Goal: Task Accomplishment & Management: Use online tool/utility

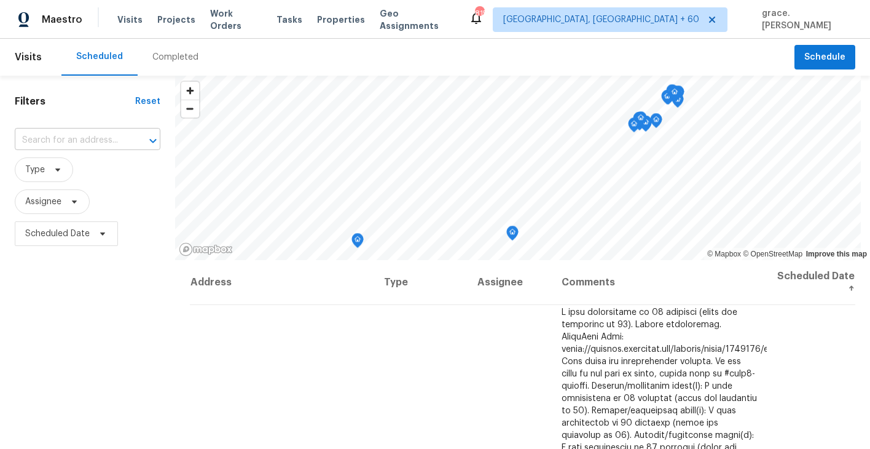
click at [86, 135] on input "text" at bounding box center [70, 140] width 111 height 19
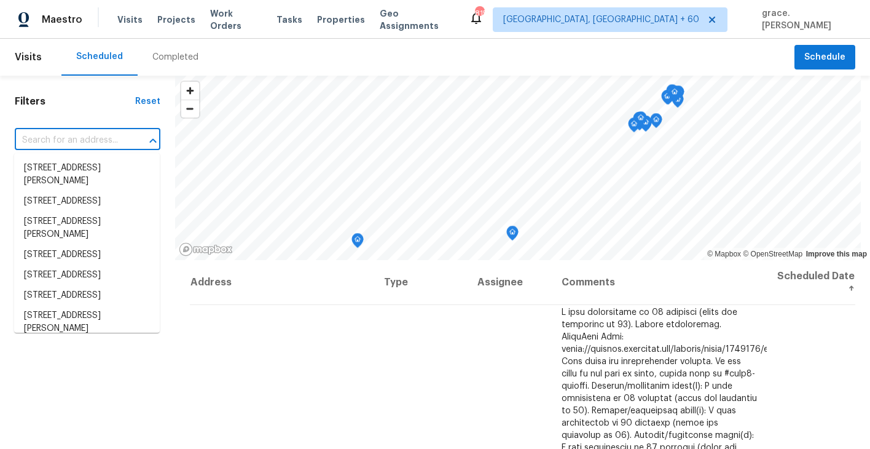
paste input "932 Sugar Pear St, Saint Charles, MO 63301"
type input "932 Sugar Pear St, Saint Charles, MO 63301"
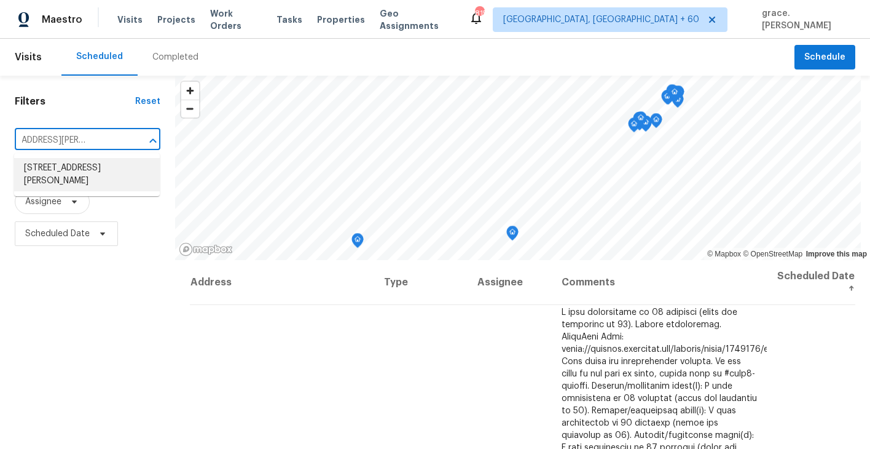
click at [84, 172] on li "932 Sugar Pear St, Saint Charles, MO 63301" at bounding box center [87, 174] width 146 height 33
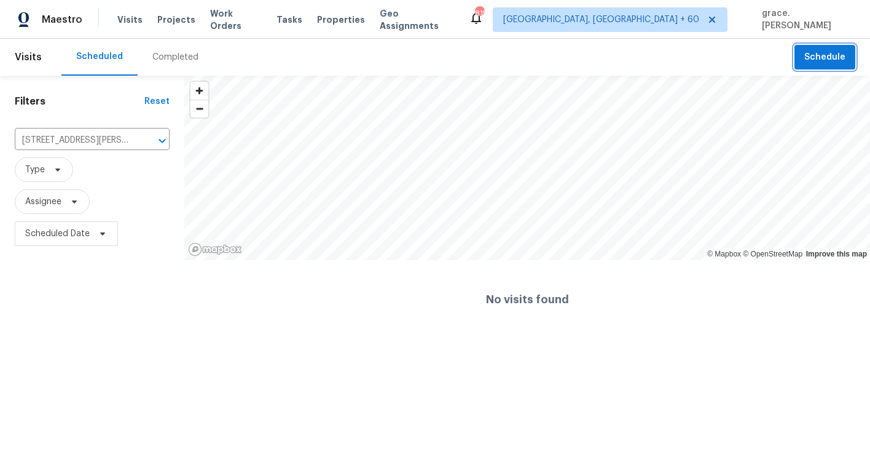
click at [804, 67] on button "Schedule" at bounding box center [824, 57] width 61 height 25
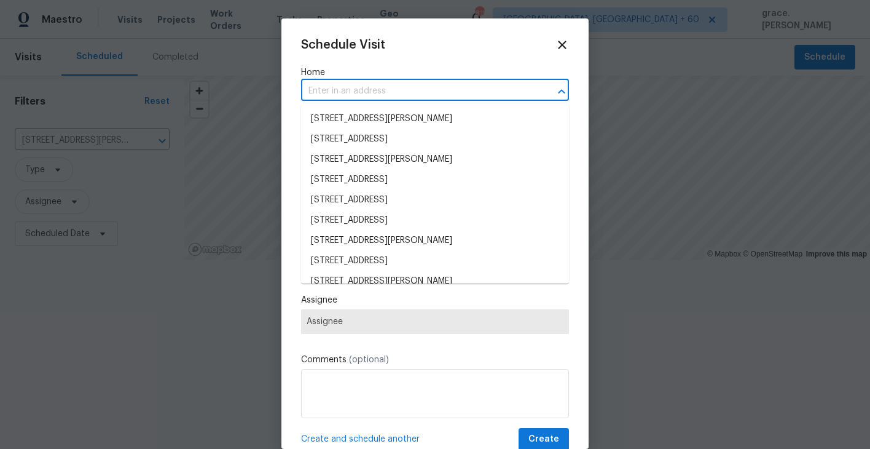
click at [348, 100] on input "text" at bounding box center [417, 91] width 233 height 19
paste input "932 Sugar Pear St, Saint Charles, MO 63301"
type input "932 Sugar Pear St, Saint Charles, MO 63301"
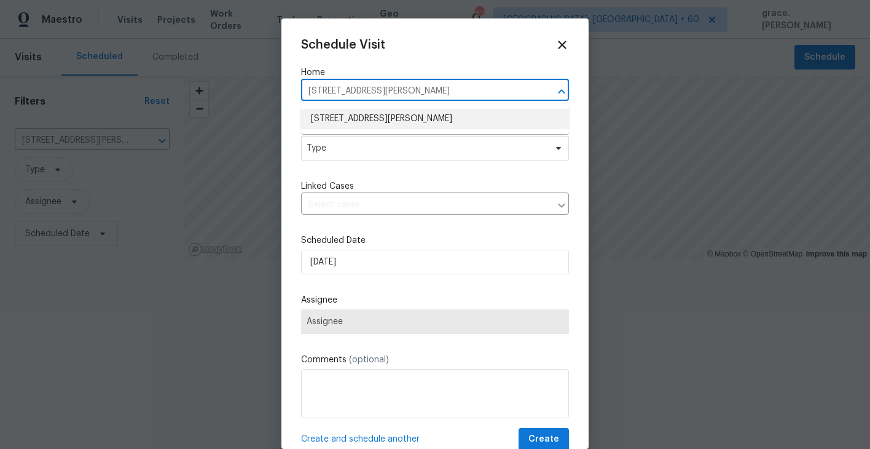
click at [349, 116] on li "932 Sugar Pear St, Saint Charles, MO 63301" at bounding box center [435, 119] width 268 height 20
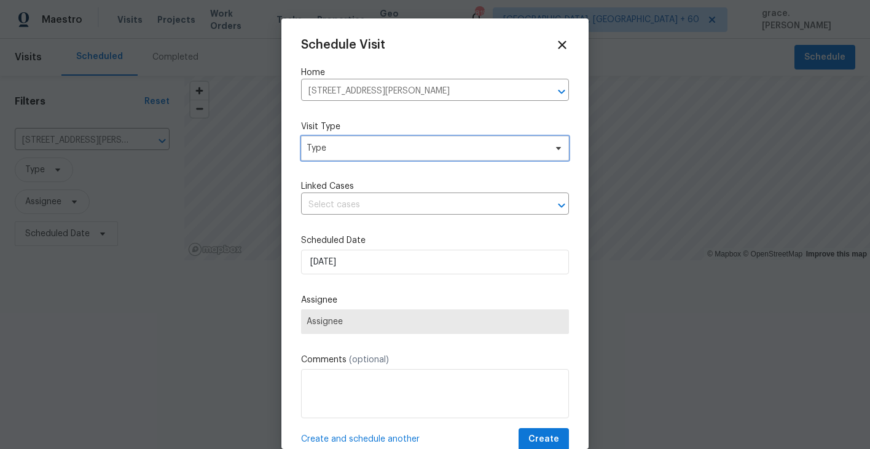
click at [348, 155] on span "Type" at bounding box center [435, 148] width 268 height 25
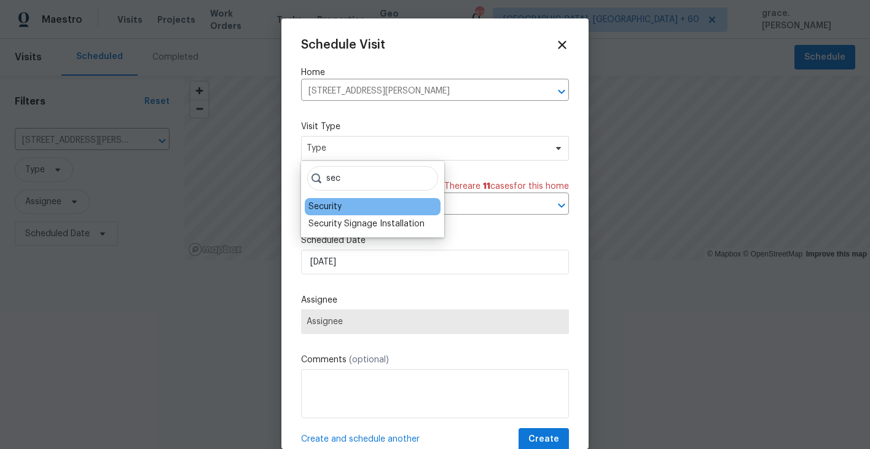
type input "sec"
click at [332, 209] on div "Security" at bounding box center [324, 206] width 33 height 12
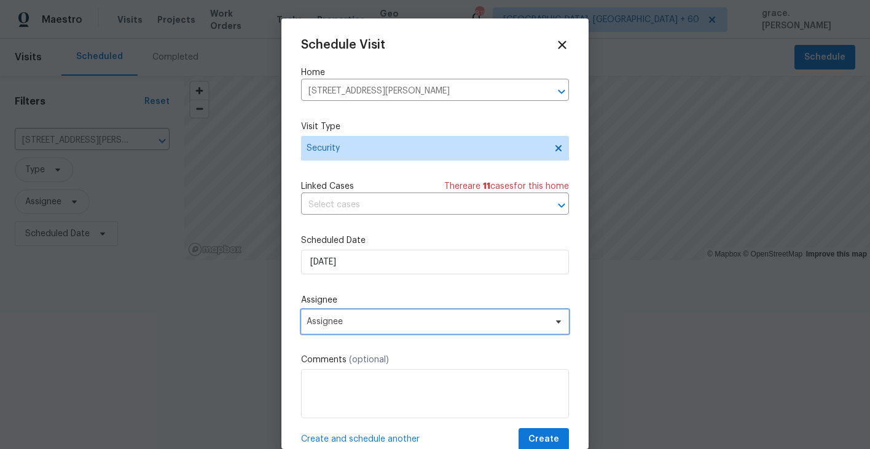
click at [332, 329] on span "Assignee" at bounding box center [435, 321] width 268 height 25
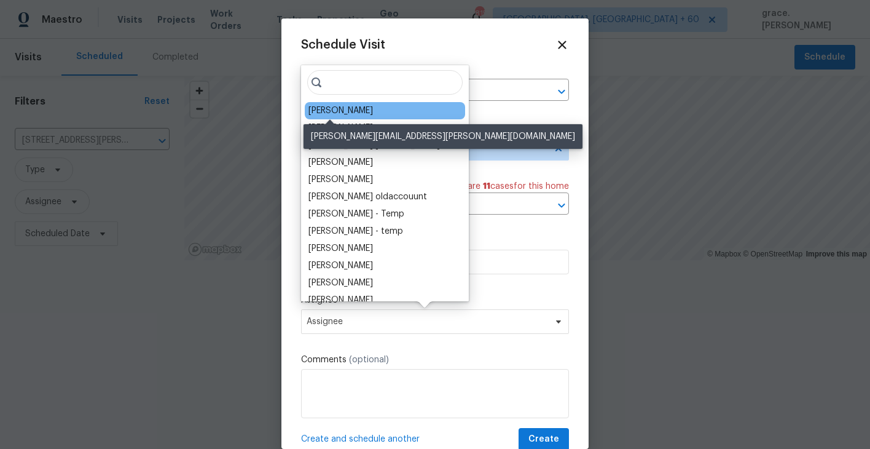
click at [336, 113] on div "Brad Baum" at bounding box center [340, 110] width 65 height 12
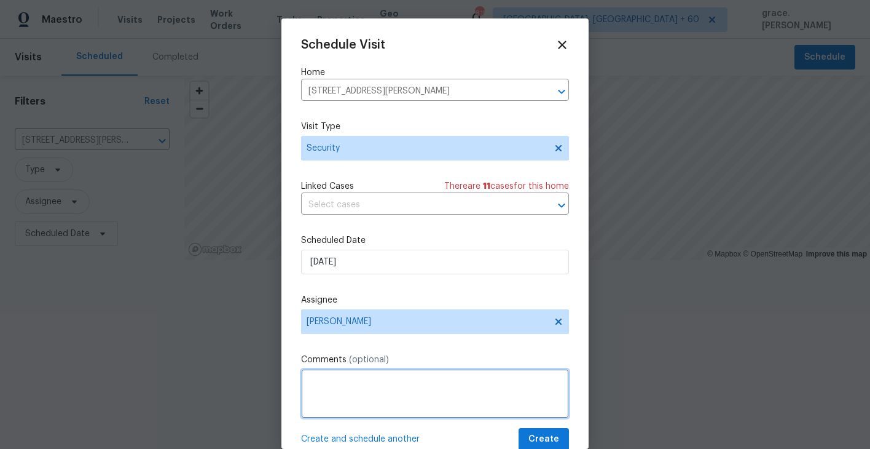
click at [336, 390] on textarea at bounding box center [435, 393] width 268 height 49
click at [377, 393] on textarea "To enrich screen reader interactions, please activate Accessibility in Grammarl…" at bounding box center [435, 393] width 268 height 49
paste textarea "bad actor has access to the LB for this home. Please visit ASAP to change the L…"
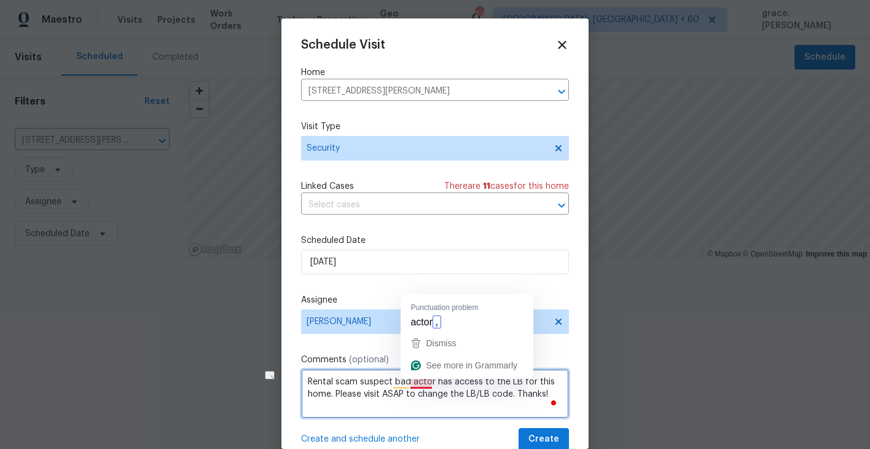
drag, startPoint x: 392, startPoint y: 384, endPoint x: 432, endPoint y: 383, distance: 39.9
click at [432, 383] on textarea "Rental scam suspect bad actor has access to the LB for this home. Please visit …" at bounding box center [435, 393] width 268 height 49
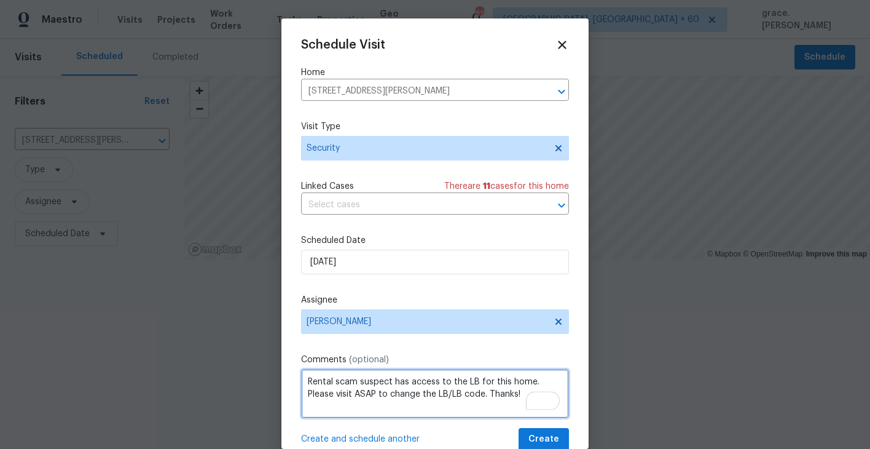
click at [527, 384] on textarea "Rental scam suspect has access to the LB for this home. Please visit ASAP to ch…" at bounding box center [435, 393] width 268 height 49
click at [476, 410] on textarea "Rental scam suspect has access to the LB for this home and instructed a victim …" at bounding box center [435, 393] width 268 height 49
type textarea "Rental scam suspect has access to the LB for this home and instructed a victim …"
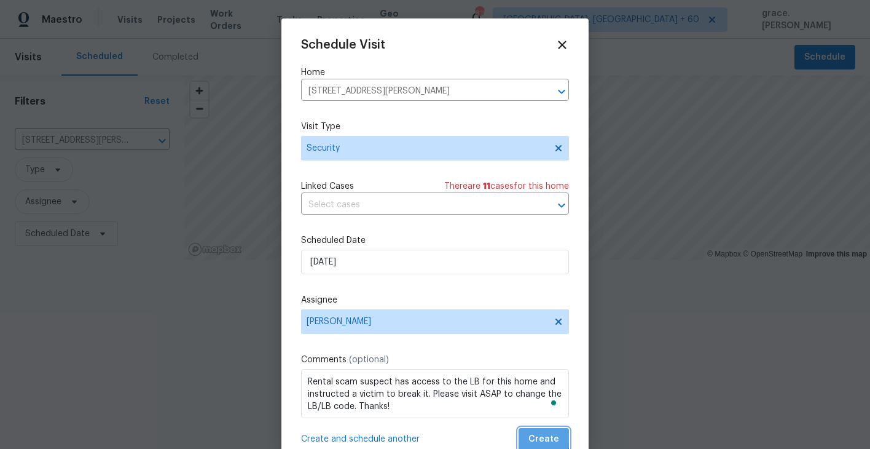
click at [540, 434] on span "Create" at bounding box center [543, 438] width 31 height 15
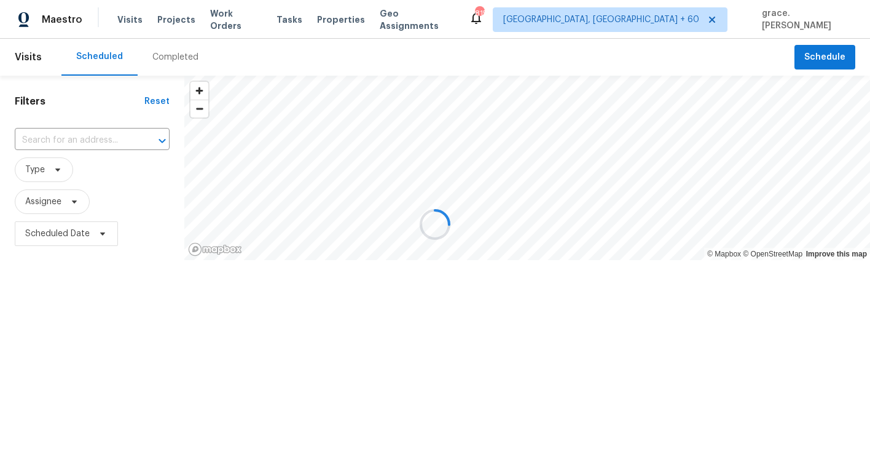
click at [86, 140] on div at bounding box center [435, 224] width 870 height 449
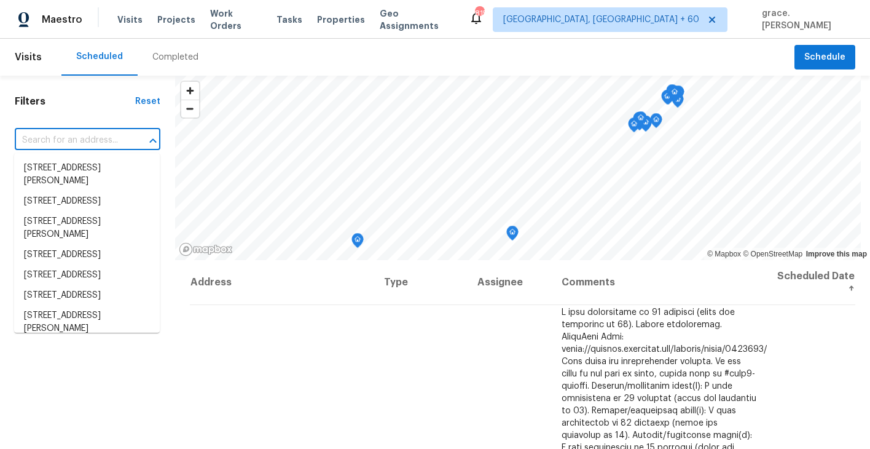
click at [82, 143] on input "text" at bounding box center [70, 140] width 111 height 19
paste input "[STREET_ADDRESS][PERSON_NAME]"
type input "[STREET_ADDRESS][PERSON_NAME]"
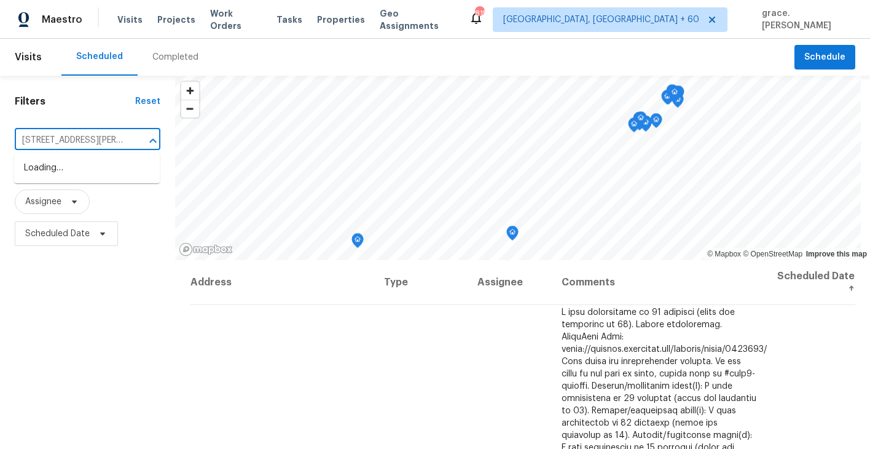
scroll to position [0, 49]
click at [79, 171] on li "[STREET_ADDRESS][PERSON_NAME]" at bounding box center [87, 174] width 146 height 33
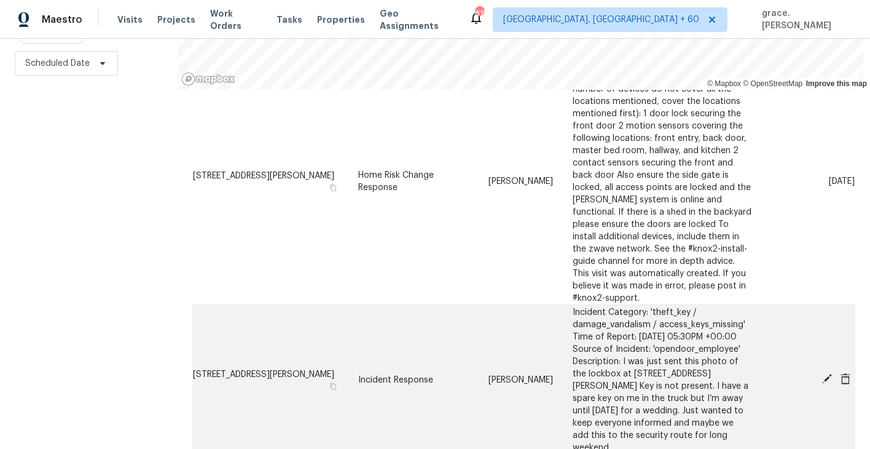
scroll to position [127, 0]
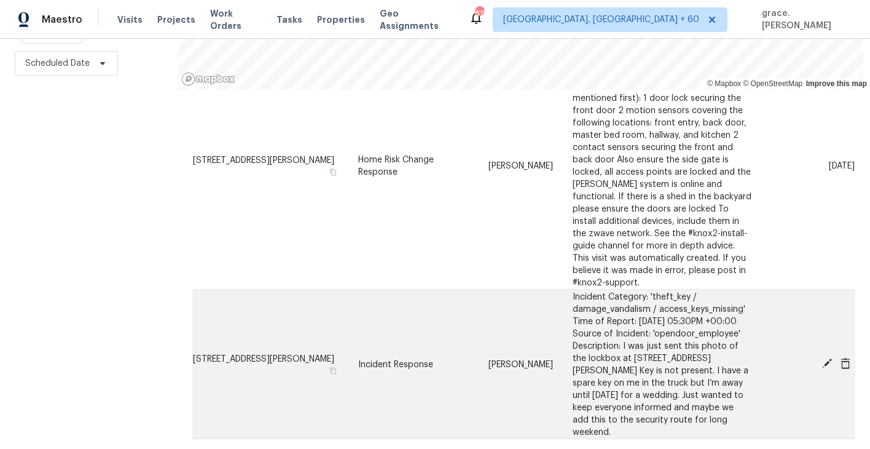
click at [826, 363] on icon at bounding box center [827, 363] width 10 height 10
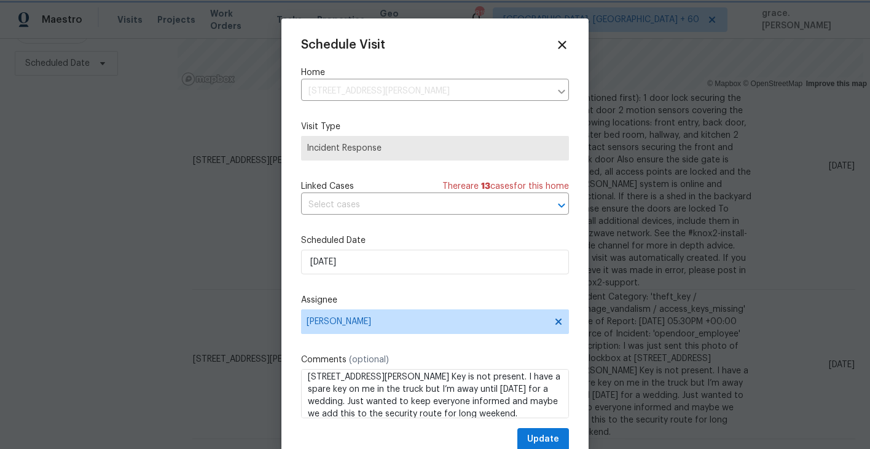
scroll to position [75, 0]
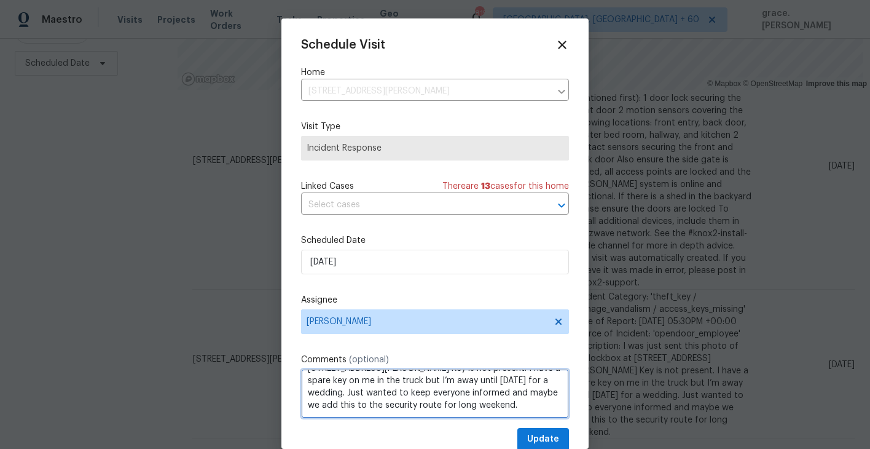
click at [526, 411] on textarea "Incident Category: 'theft_key / damage_vandalism / access_keys_missing' Time of…" at bounding box center [435, 393] width 268 height 49
paste textarea "Key was under a rock close to the property"
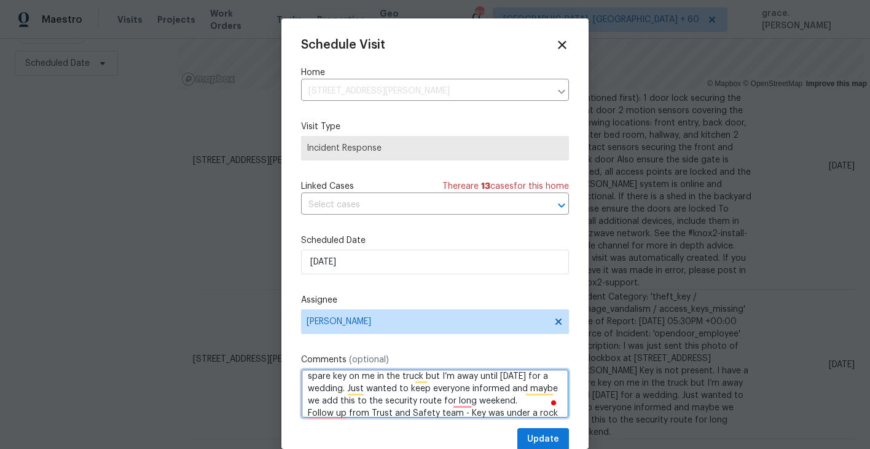
scroll to position [92, 0]
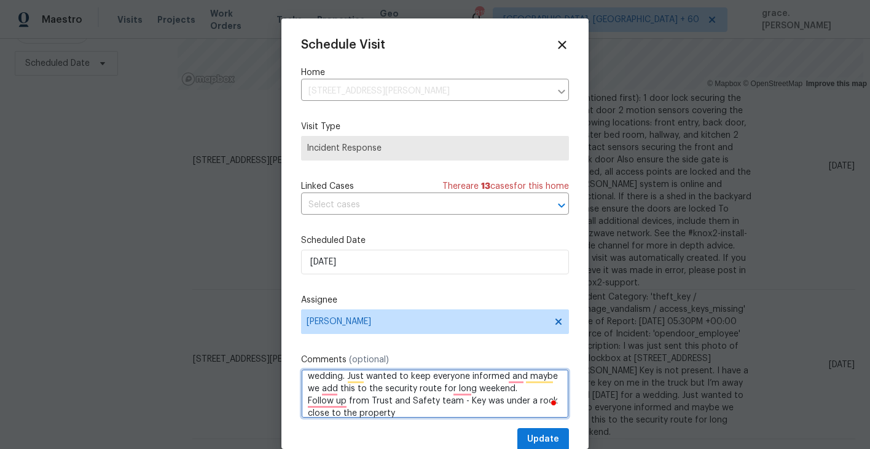
click at [469, 404] on textarea "Incident Category: 'theft_key / damage_vandalism / access_keys_missing' Time of…" at bounding box center [435, 393] width 268 height 49
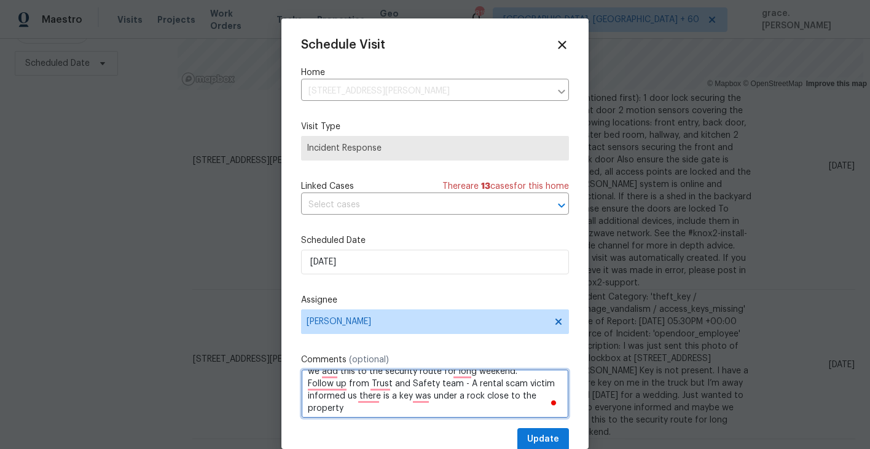
scroll to position [112, 0]
drag, startPoint x: 411, startPoint y: 414, endPoint x: 430, endPoint y: 393, distance: 28.7
click at [430, 393] on textarea "Incident Category: 'theft_key / damage_vandalism / access_keys_missing' Time of…" at bounding box center [435, 393] width 268 height 49
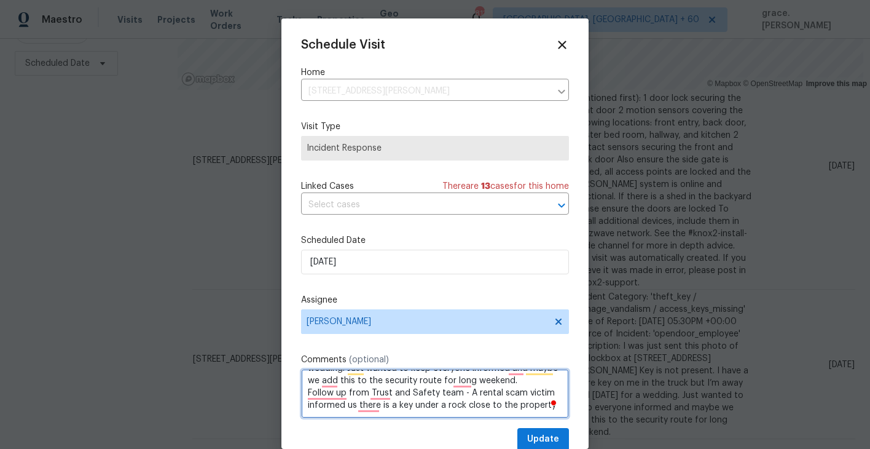
click at [547, 404] on textarea "Incident Category: 'theft_key / damage_vandalism / access_keys_missing' Time of…" at bounding box center [435, 393] width 268 height 49
click at [318, 408] on textarea "Incident Category: 'theft_key / damage_vandalism / access_keys_missing' Time of…" at bounding box center [435, 393] width 268 height 49
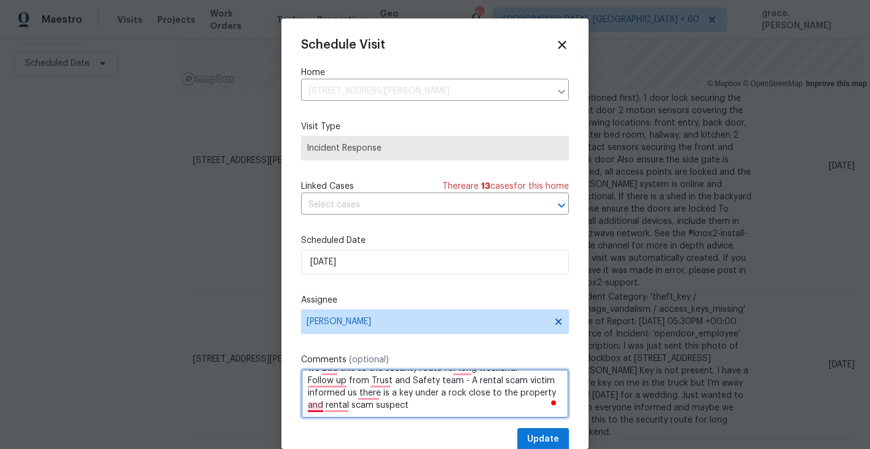
click at [318, 408] on textarea "Incident Category: 'theft_key / damage_vandalism / access_keys_missing' Time of…" at bounding box center [435, 393] width 268 height 49
click at [439, 407] on textarea "Incident Category: 'theft_key / damage_vandalism / access_keys_missing' Time of…" at bounding box center [435, 393] width 268 height 49
click at [460, 380] on textarea "Incident Category: 'theft_key / damage_vandalism / access_keys_missing' Time of…" at bounding box center [435, 393] width 268 height 49
click at [451, 401] on textarea "Incident Category: 'theft_key / damage_vandalism / access_keys_missing' Time of…" at bounding box center [435, 393] width 268 height 49
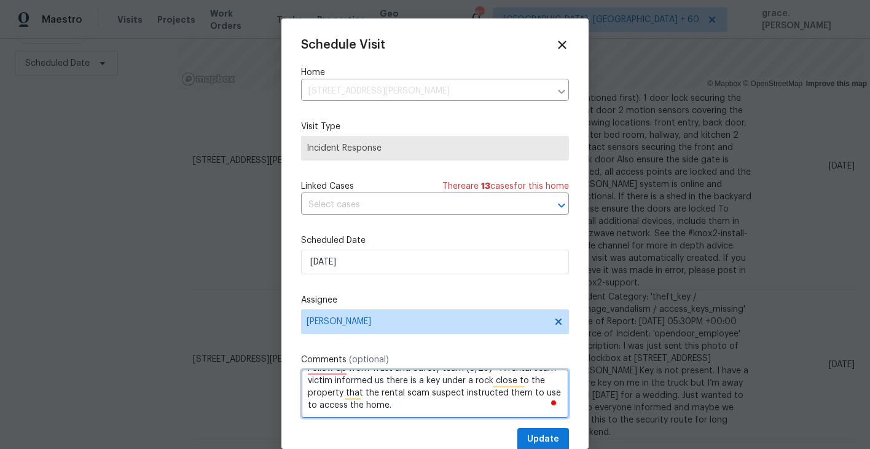
click at [451, 405] on textarea "Incident Category: 'theft_key / damage_vandalism / access_keys_missing' Time of…" at bounding box center [435, 393] width 268 height 49
type textarea "Incident Category: 'theft_key / damage_vandalism / access_keys_missing' Time of…"
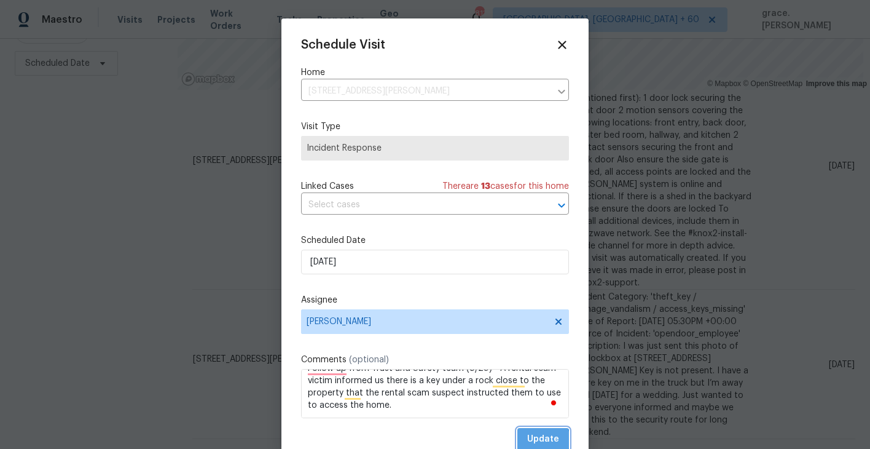
click at [543, 440] on span "Update" at bounding box center [543, 438] width 32 height 15
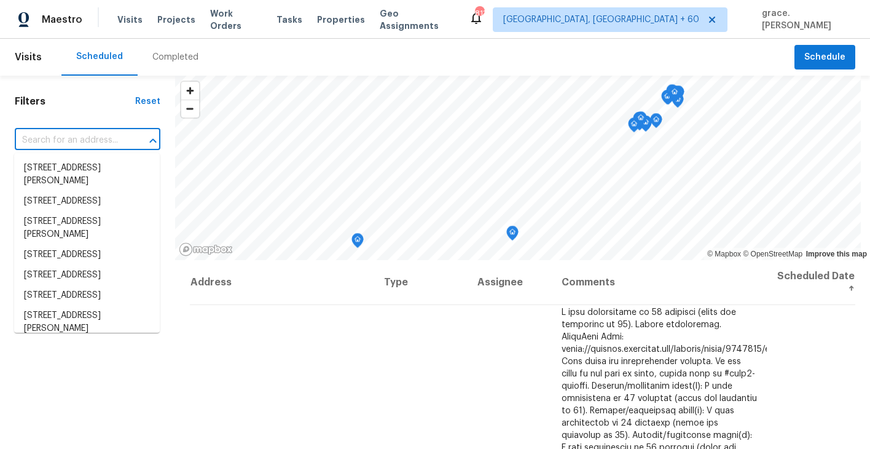
click at [95, 139] on input "text" at bounding box center [70, 140] width 111 height 19
paste input "[STREET_ADDRESS][PERSON_NAME]"
type input "[STREET_ADDRESS][PERSON_NAME]"
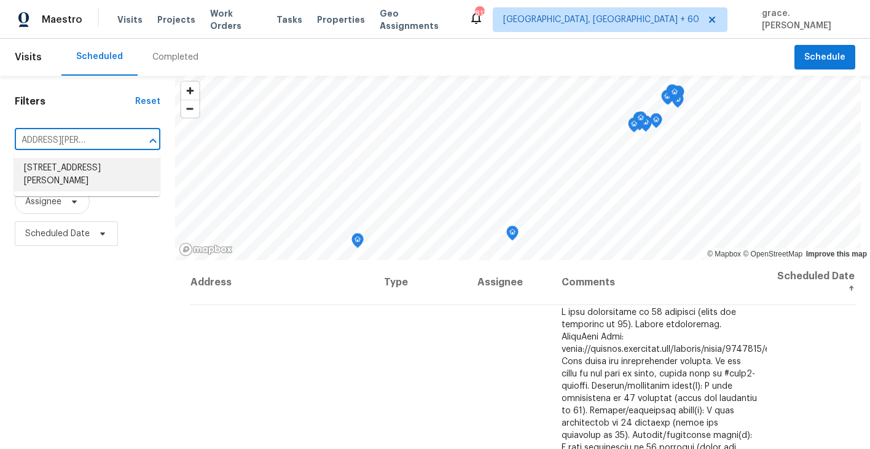
click at [95, 170] on li "[STREET_ADDRESS][PERSON_NAME]" at bounding box center [87, 174] width 146 height 33
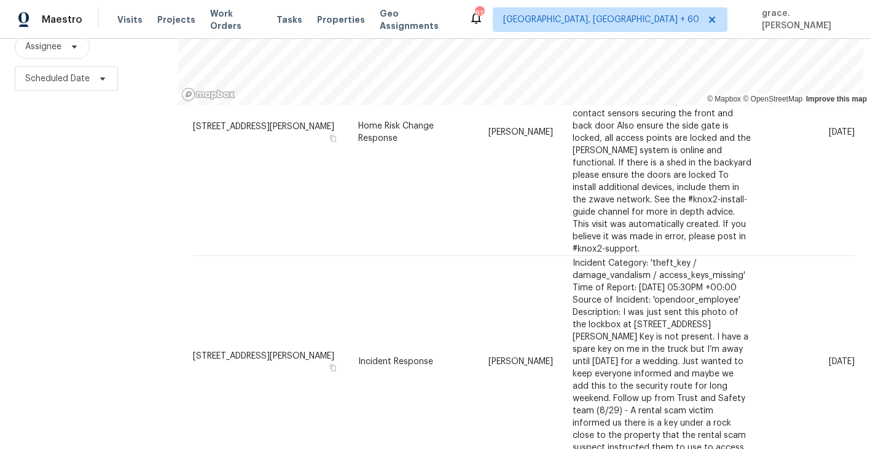
scroll to position [170, 0]
